Goal: Task Accomplishment & Management: Manage account settings

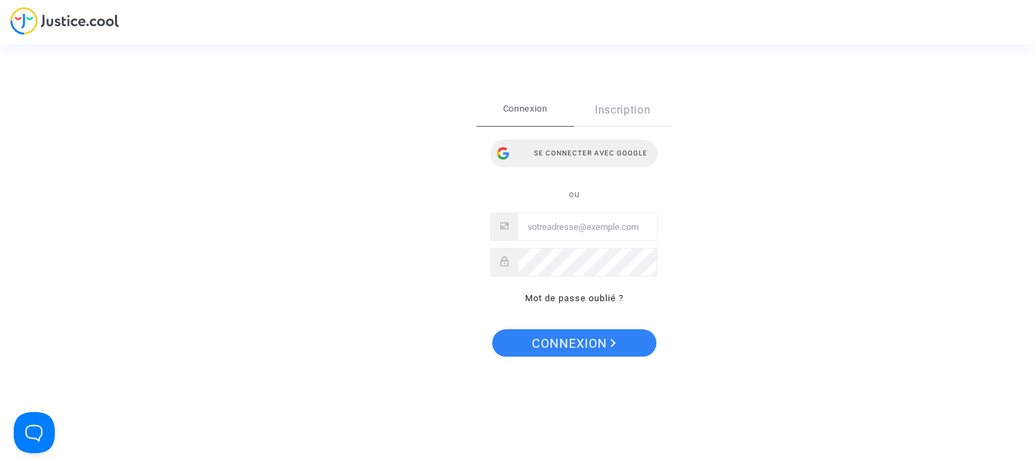
click at [596, 152] on div "Se connecter avec Google" at bounding box center [574, 153] width 168 height 27
